Goal: Find specific page/section: Find specific page/section

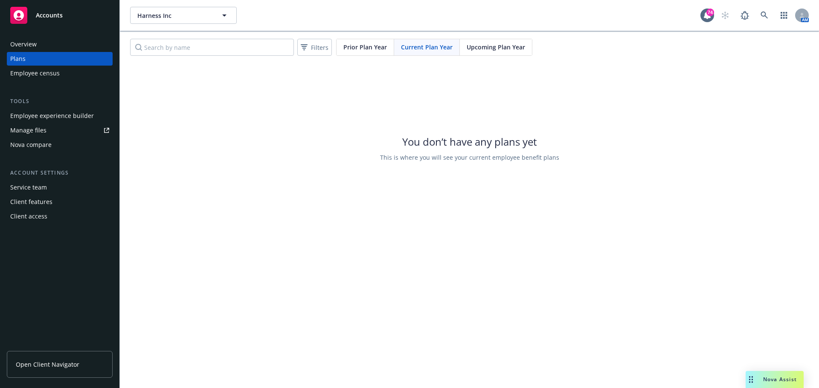
click at [293, 170] on div "You don’t have any plans yet This is where you will see your current employee b…" at bounding box center [469, 148] width 699 height 171
click at [529, 308] on div "Harness Inc Harness Inc 74 AM Filters Prior Plan Year Current Plan Year Upcomin…" at bounding box center [469, 194] width 699 height 388
